Goal: Task Accomplishment & Management: Use online tool/utility

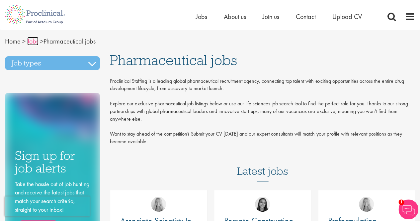
click at [32, 42] on link "Jobs" at bounding box center [32, 41] width 11 height 9
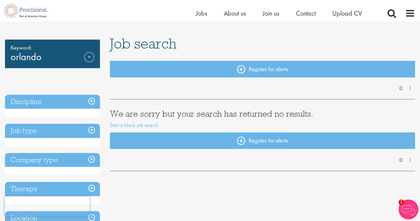
scroll to position [33, 0]
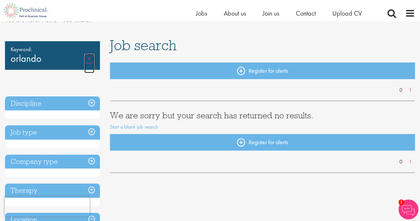
click at [90, 54] on link "Remove" at bounding box center [89, 63] width 10 height 19
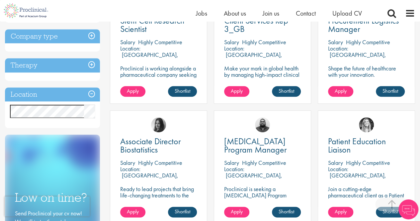
scroll to position [332, 0]
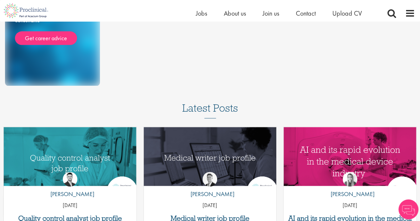
scroll to position [498, 0]
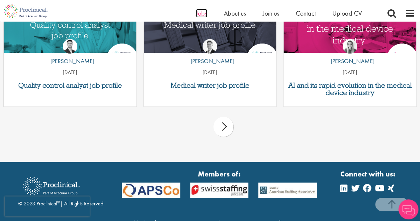
click at [197, 16] on span "Jobs" at bounding box center [201, 13] width 11 height 9
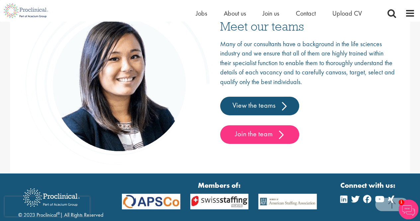
scroll to position [1065, 0]
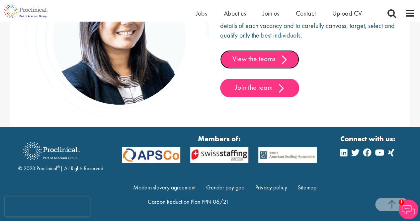
click at [266, 52] on link "View the teams" at bounding box center [259, 59] width 79 height 19
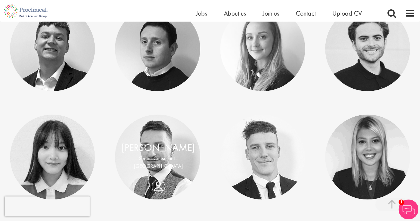
scroll to position [3122, 0]
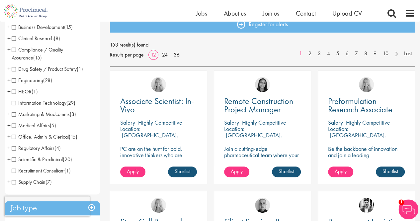
scroll to position [100, 0]
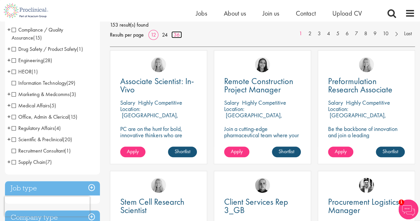
click at [176, 33] on link "36" at bounding box center [176, 34] width 11 height 7
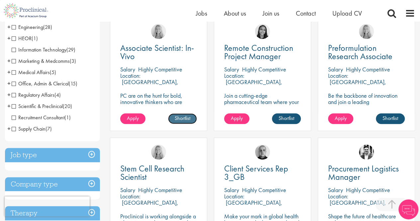
click at [185, 119] on link "Shortlist" at bounding box center [182, 118] width 29 height 11
click at [190, 118] on link "Shortlisted" at bounding box center [180, 118] width 34 height 11
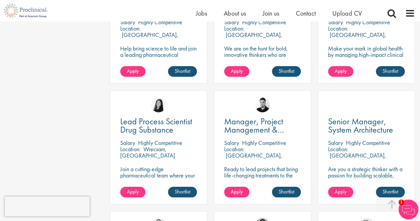
scroll to position [1196, 0]
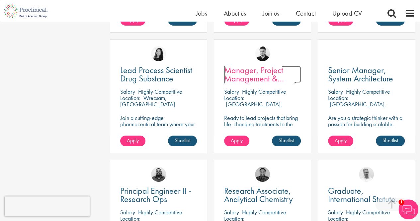
click at [257, 67] on span "Manager, Project Management & Operational Delivery" at bounding box center [259, 78] width 71 height 28
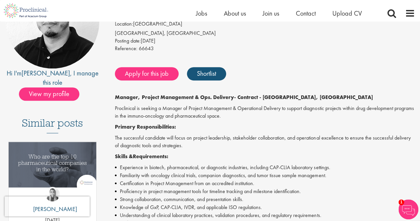
scroll to position [66, 0]
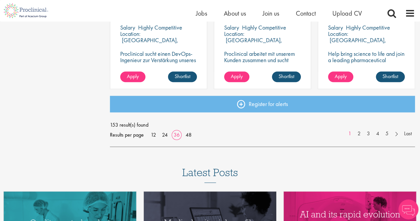
scroll to position [1503, 0]
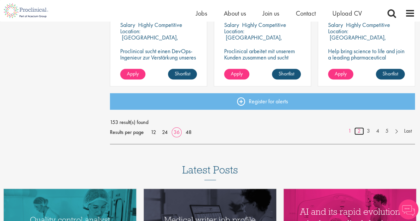
click at [360, 133] on link "2" at bounding box center [359, 131] width 10 height 8
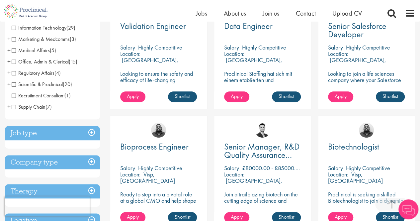
scroll to position [199, 0]
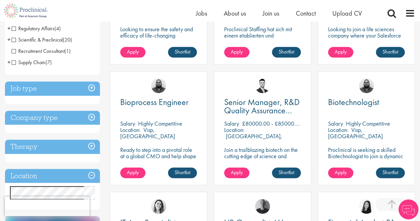
click at [95, 91] on h3 "Job type" at bounding box center [52, 88] width 95 height 14
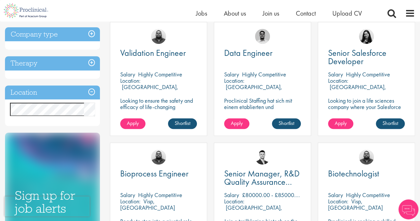
scroll to position [66, 0]
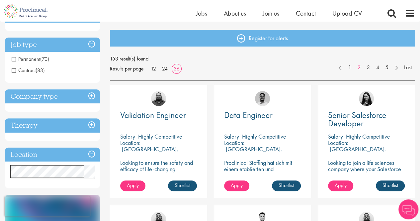
click at [98, 96] on h3 "Company type" at bounding box center [52, 96] width 95 height 14
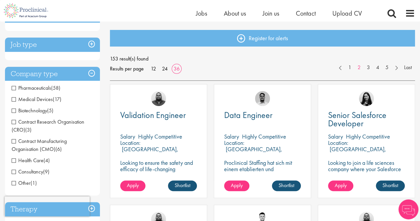
click at [93, 77] on h3 "Company type" at bounding box center [52, 74] width 95 height 14
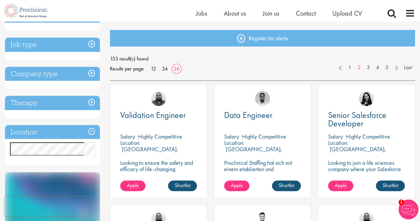
click at [94, 104] on h3 "Therapy" at bounding box center [52, 103] width 95 height 14
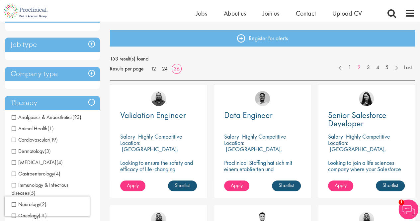
click at [94, 104] on h3 "Therapy" at bounding box center [52, 103] width 95 height 14
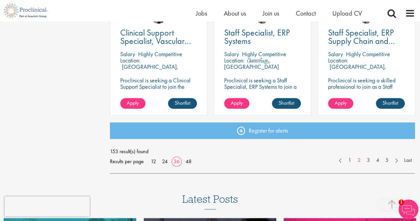
scroll to position [1560, 0]
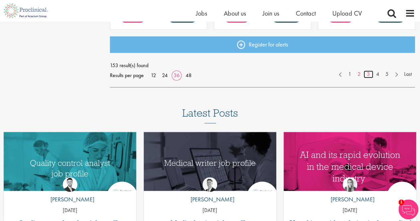
click at [370, 72] on link "3" at bounding box center [369, 74] width 10 height 8
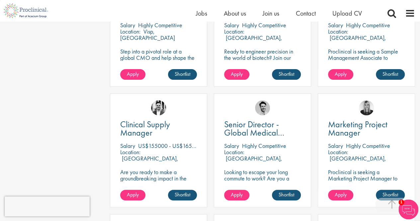
scroll to position [1229, 0]
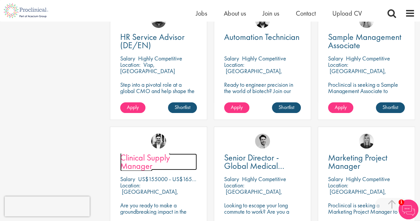
click at [148, 154] on span "Clinical Supply Manager" at bounding box center [145, 162] width 50 height 20
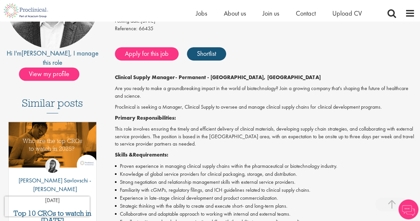
scroll to position [120, 0]
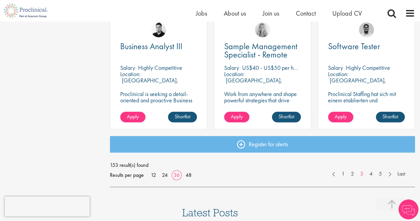
scroll to position [1428, 0]
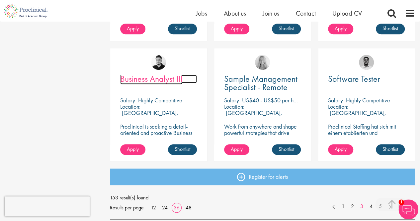
click at [169, 78] on span "Business Analyst III" at bounding box center [151, 78] width 62 height 11
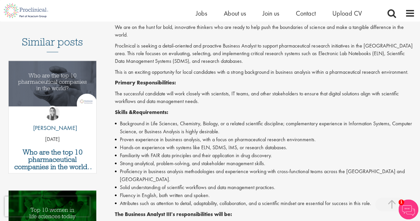
scroll to position [166, 0]
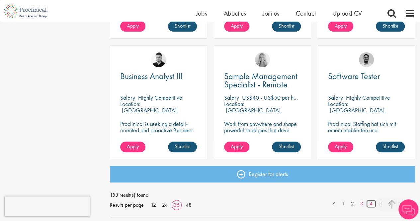
click at [369, 204] on link "4" at bounding box center [371, 204] width 10 height 8
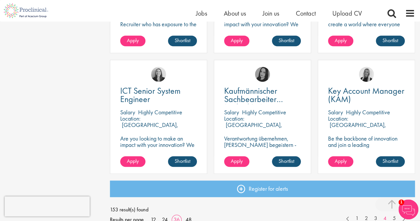
scroll to position [1428, 0]
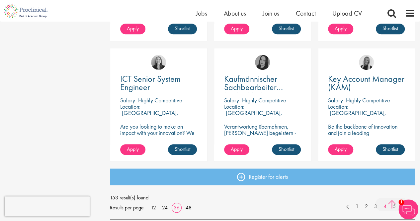
click at [394, 206] on span at bounding box center [391, 204] width 33 height 13
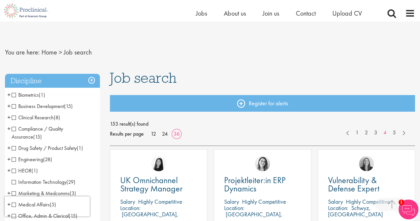
scroll to position [0, 0]
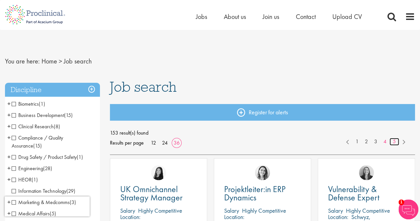
click at [394, 143] on link "5" at bounding box center [395, 142] width 10 height 8
